Goal: Information Seeking & Learning: Check status

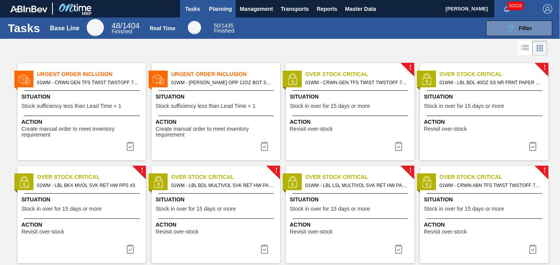
click at [217, 9] on span "Planning" at bounding box center [220, 8] width 23 height 9
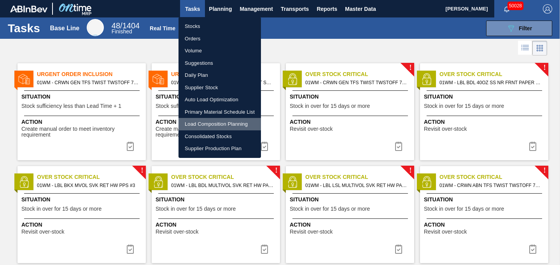
click at [209, 126] on li "Load Composition Planning" at bounding box center [219, 124] width 82 height 12
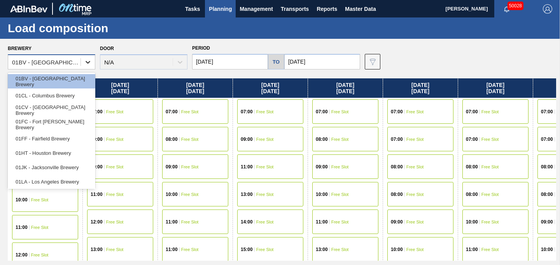
click at [88, 66] on div at bounding box center [88, 62] width 14 height 14
click at [60, 124] on div "01FC - Fort [PERSON_NAME] Brewery" at bounding box center [51, 124] width 87 height 14
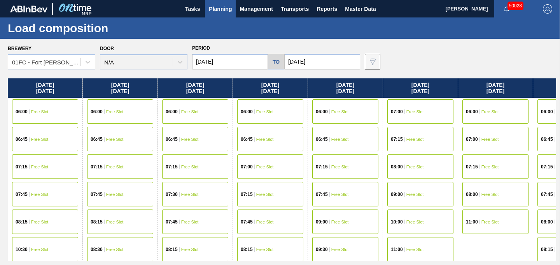
click at [368, 60] on img at bounding box center [372, 61] width 9 height 9
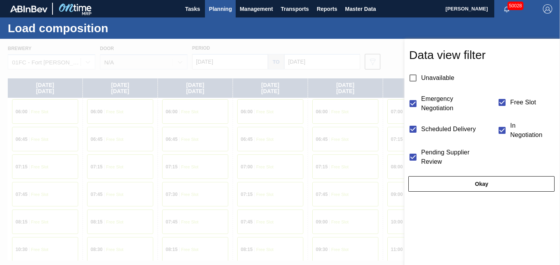
click at [362, 59] on div at bounding box center [280, 171] width 560 height 265
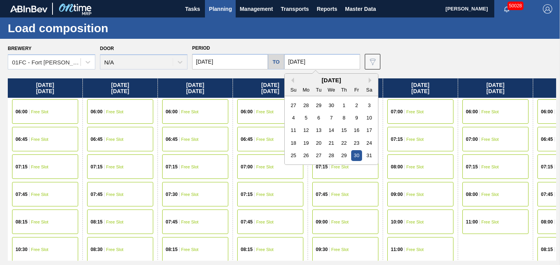
click at [285, 65] on input "[DATE]" at bounding box center [322, 62] width 76 height 16
click at [356, 80] on div "[DATE]" at bounding box center [331, 80] width 93 height 7
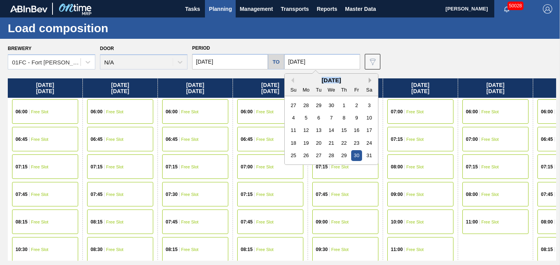
click at [368, 80] on button "Next Month" at bounding box center [370, 80] width 5 height 5
click at [351, 109] on div "5" at bounding box center [356, 105] width 10 height 10
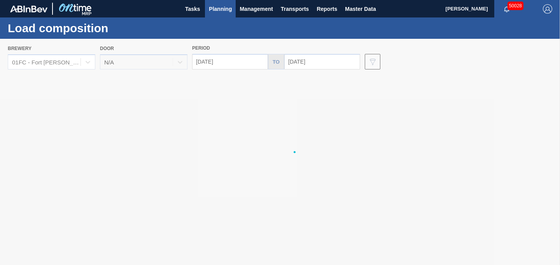
type input "[DATE]"
click at [233, 63] on div at bounding box center [280, 152] width 560 height 227
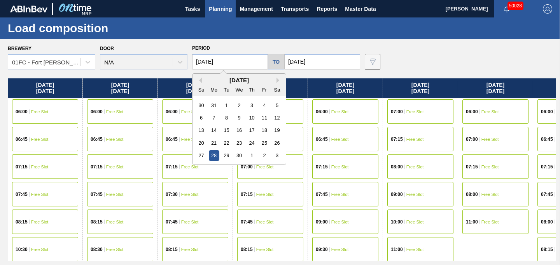
click at [244, 63] on input "[DATE]" at bounding box center [230, 62] width 76 height 16
click at [276, 80] on div "[DATE]" at bounding box center [238, 80] width 93 height 7
click at [277, 80] on button "Next Month" at bounding box center [278, 80] width 5 height 5
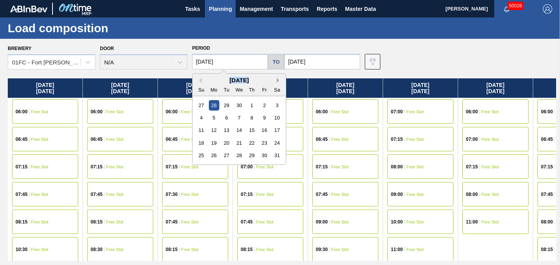
click at [277, 80] on button "Next Month" at bounding box center [278, 80] width 5 height 5
click at [216, 107] on div "1" at bounding box center [214, 105] width 10 height 10
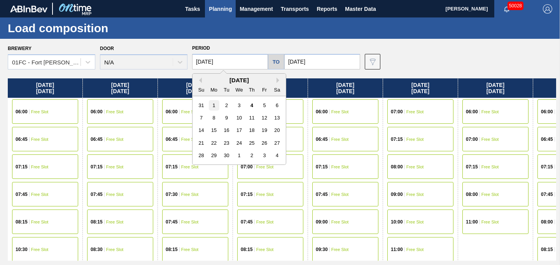
type input "[DATE]"
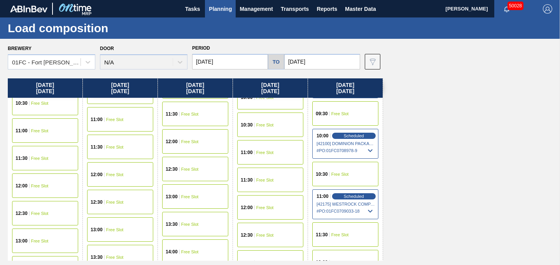
scroll to position [318, 0]
click at [341, 209] on span "# PO : 01FC0709033-18" at bounding box center [345, 210] width 58 height 9
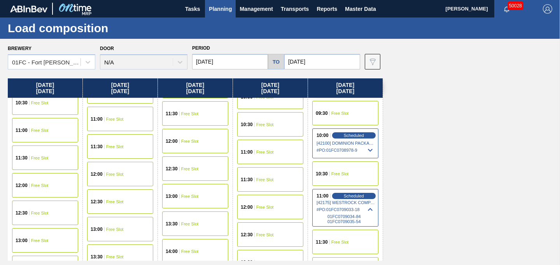
click at [356, 217] on span "01FC0709034-84" at bounding box center [350, 217] width 47 height 5
click at [351, 213] on span "# PO : 01FC0709033-18" at bounding box center [345, 210] width 58 height 9
click at [365, 198] on div "Scheduled" at bounding box center [354, 196] width 48 height 7
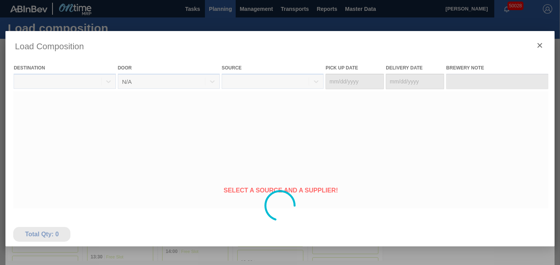
type Date "[DATE]"
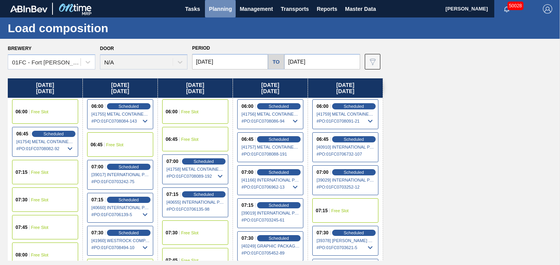
click at [214, 11] on span "Planning" at bounding box center [220, 8] width 23 height 9
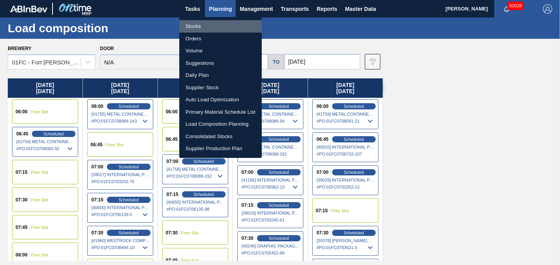
click at [199, 26] on li "Stocks" at bounding box center [220, 26] width 82 height 12
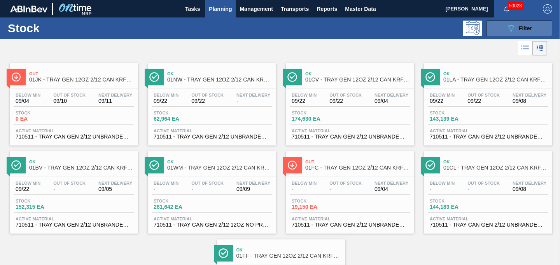
click at [532, 27] on button "089F7B8B-B2A5-4AFE-B5C0-19BA573D28AC Filter" at bounding box center [519, 29] width 66 height 16
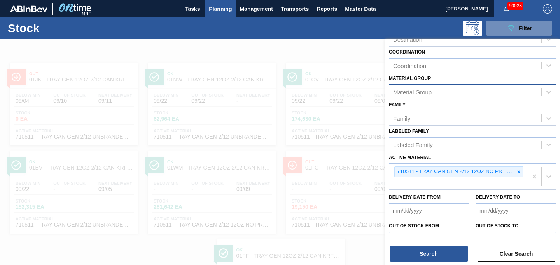
scroll to position [117, 0]
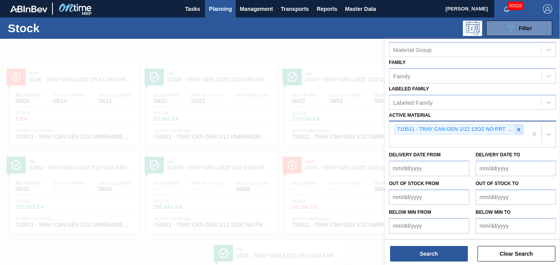
click at [517, 131] on icon at bounding box center [518, 129] width 5 height 5
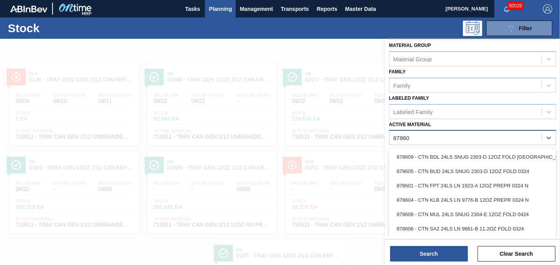
type Material "878608"
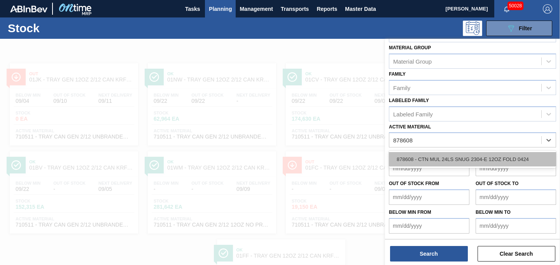
click at [457, 159] on div "878608 - CTN MUL 24LS SNUG 2304-E 12OZ FOLD 0424" at bounding box center [472, 159] width 167 height 14
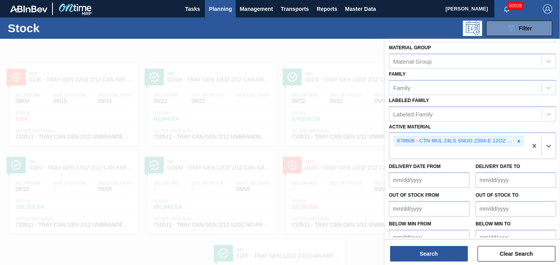
scroll to position [117, 0]
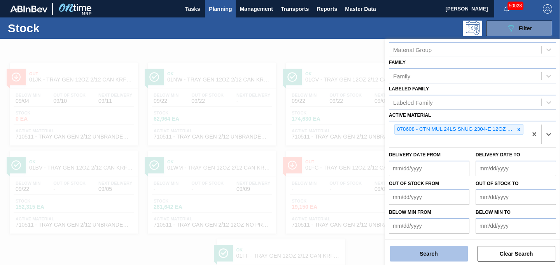
click at [418, 252] on button "Search" at bounding box center [429, 254] width 78 height 16
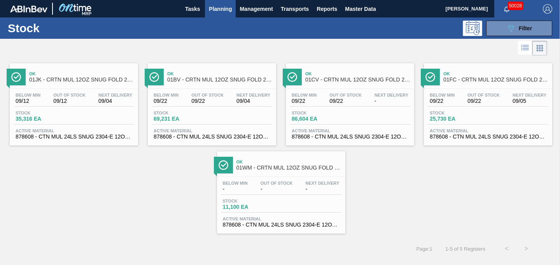
click at [499, 84] on div "Ok 01FC - CRTN MUL 12OZ SNUG FOLD 24LS FOLDING" at bounding box center [495, 76] width 105 height 17
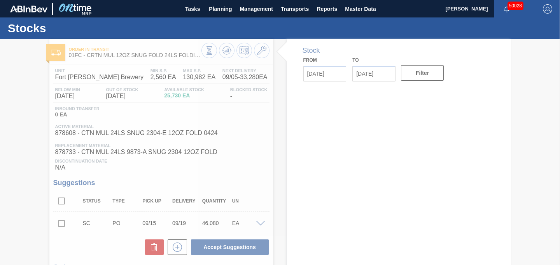
type input "[DATE]"
type input "10/24/2025"
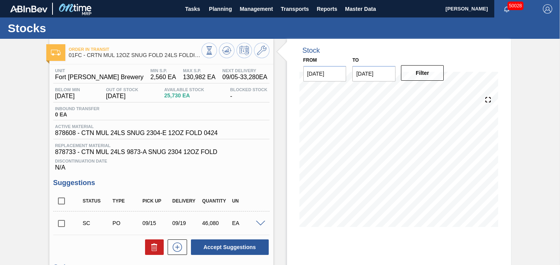
click at [183, 130] on div "Active Material 878608 - CTN MUL 24LS SNUG 2304-E 12OZ FOLD 0424" at bounding box center [136, 130] width 166 height 12
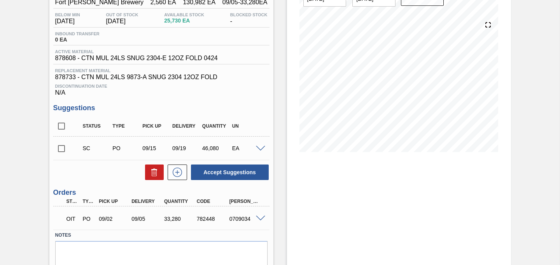
scroll to position [91, 0]
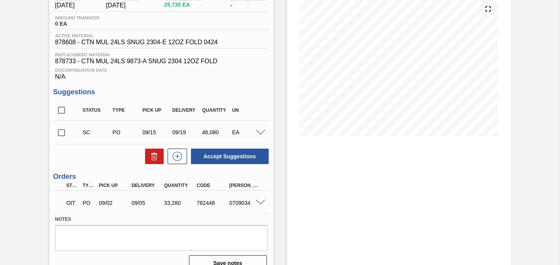
click at [123, 206] on div "09/02" at bounding box center [114, 203] width 35 height 6
click at [208, 204] on div "782448" at bounding box center [212, 203] width 35 height 6
click at [234, 206] on div "0709034" at bounding box center [244, 203] width 35 height 6
click at [262, 204] on span at bounding box center [260, 203] width 9 height 6
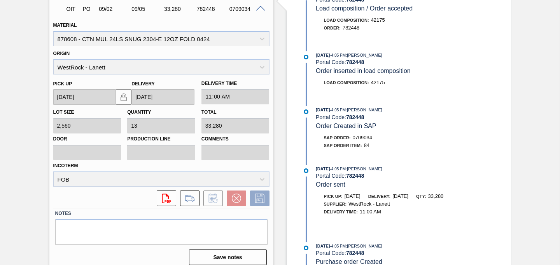
scroll to position [293, 0]
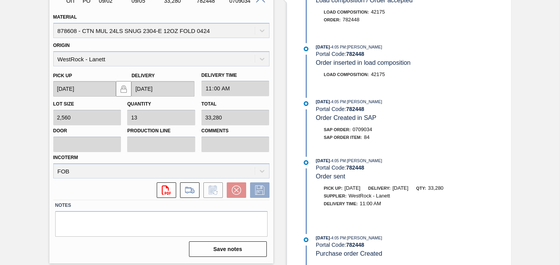
click at [510, 212] on div "Order in transit 01FC - CRTN MUL 12OZ SNUG FOLD 24LS FOLDING Unit Fort Collins …" at bounding box center [280, 5] width 560 height 520
click at [417, 220] on div "08/28/2025 - 4:05 PM : Christina Carrig Portal Code: 782448 Order sent Pick up:…" at bounding box center [400, 190] width 200 height 66
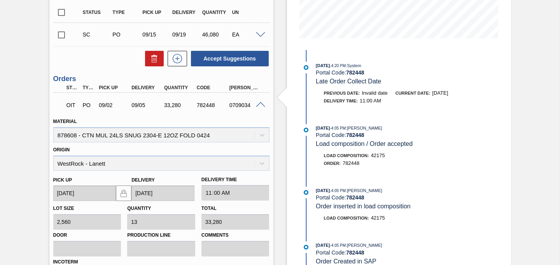
scroll to position [190, 0]
